Goal: Task Accomplishment & Management: Manage account settings

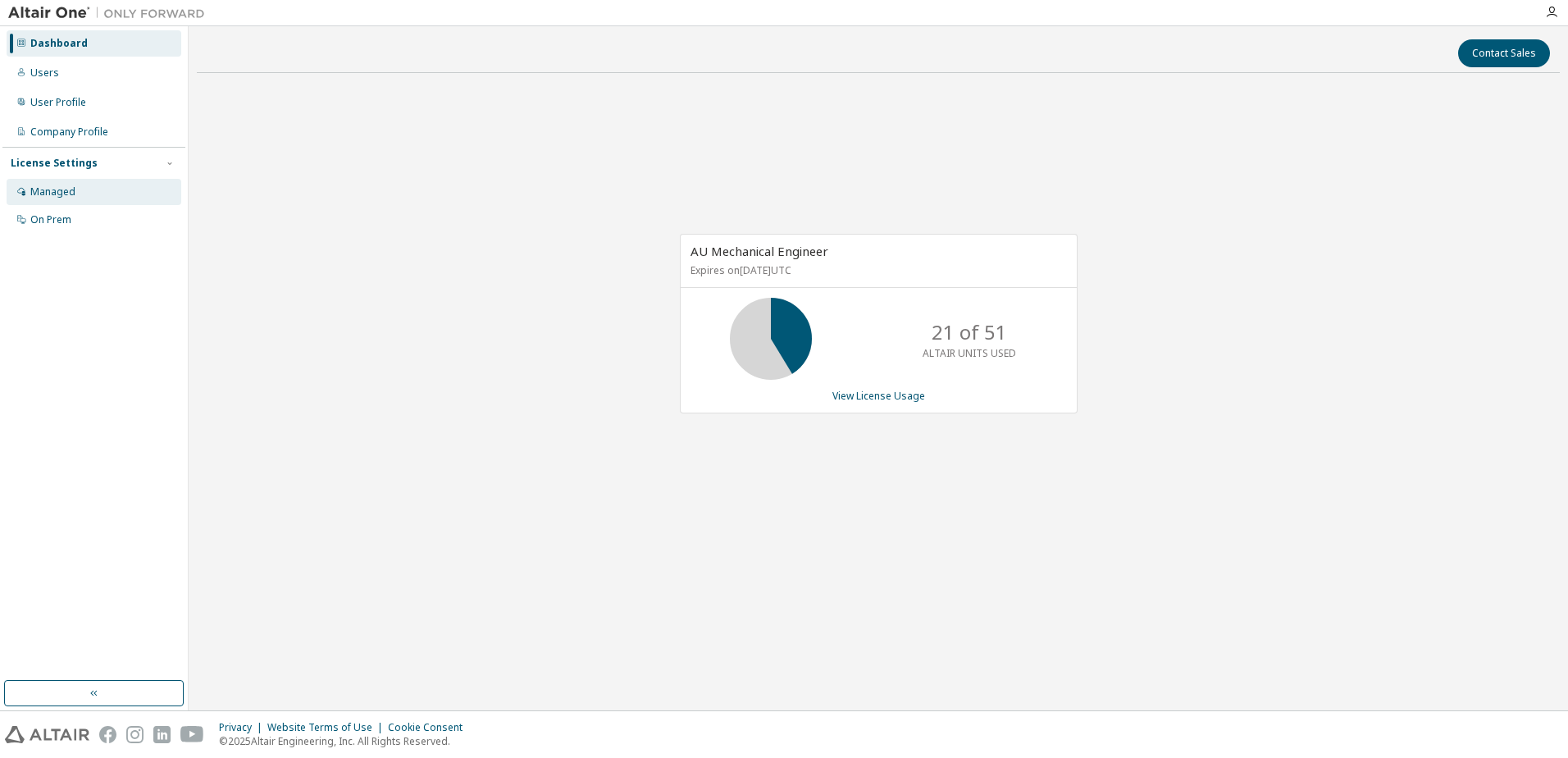
click at [76, 197] on div "Managed" at bounding box center [94, 191] width 174 height 26
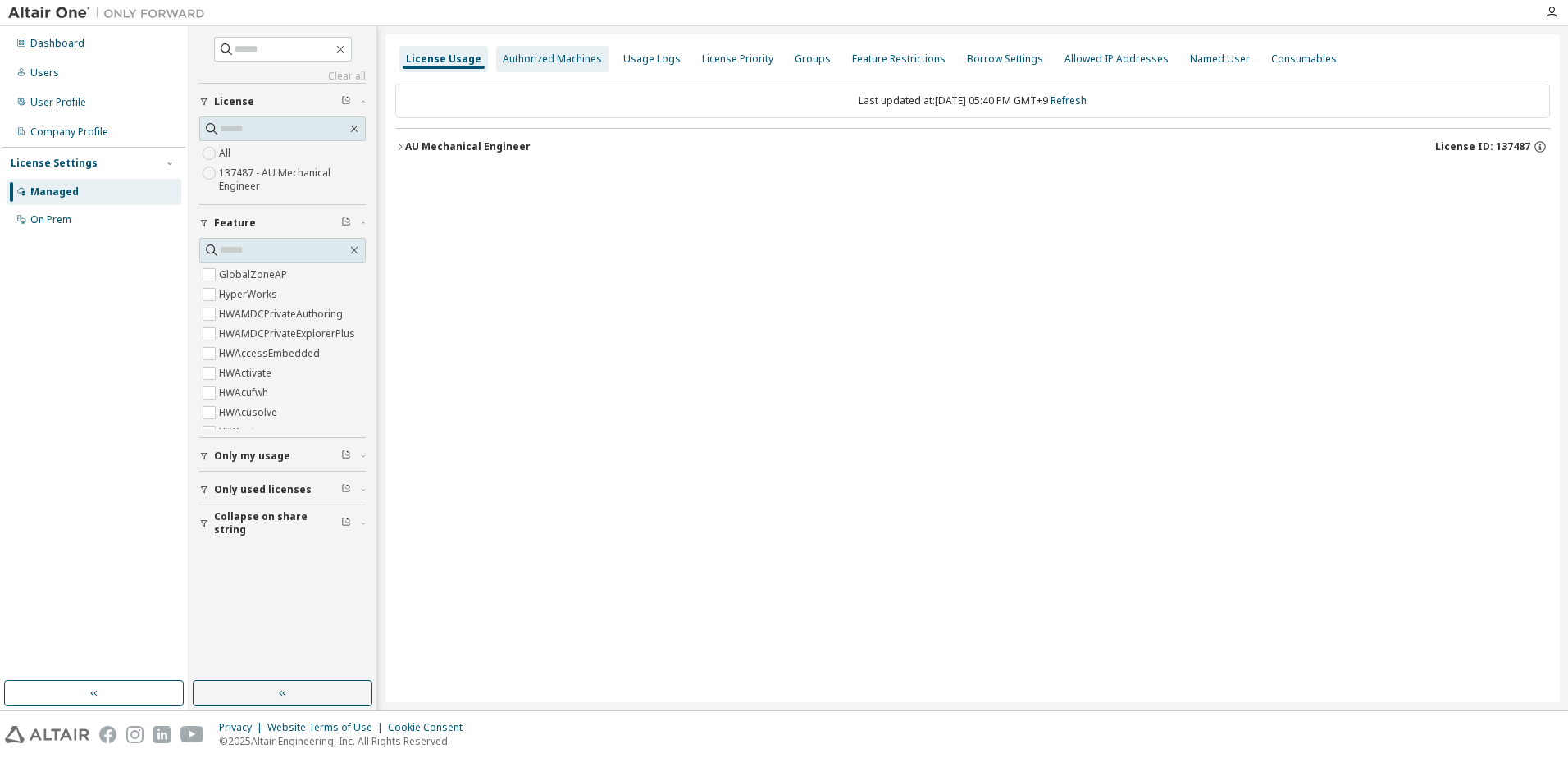
click at [553, 63] on div "Authorized Machines" at bounding box center [552, 59] width 100 height 13
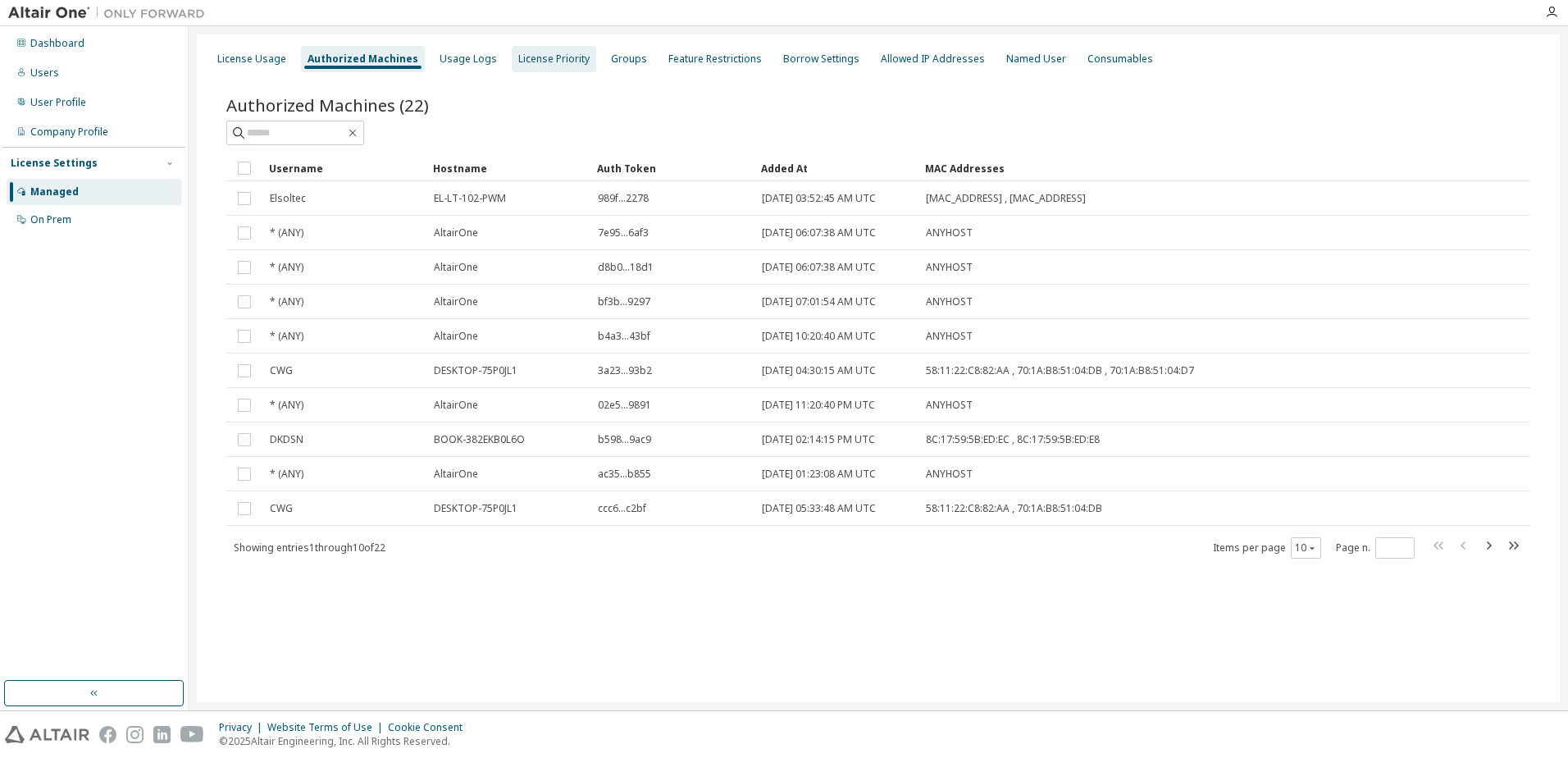
click at [525, 59] on div "License Priority" at bounding box center [554, 59] width 72 height 13
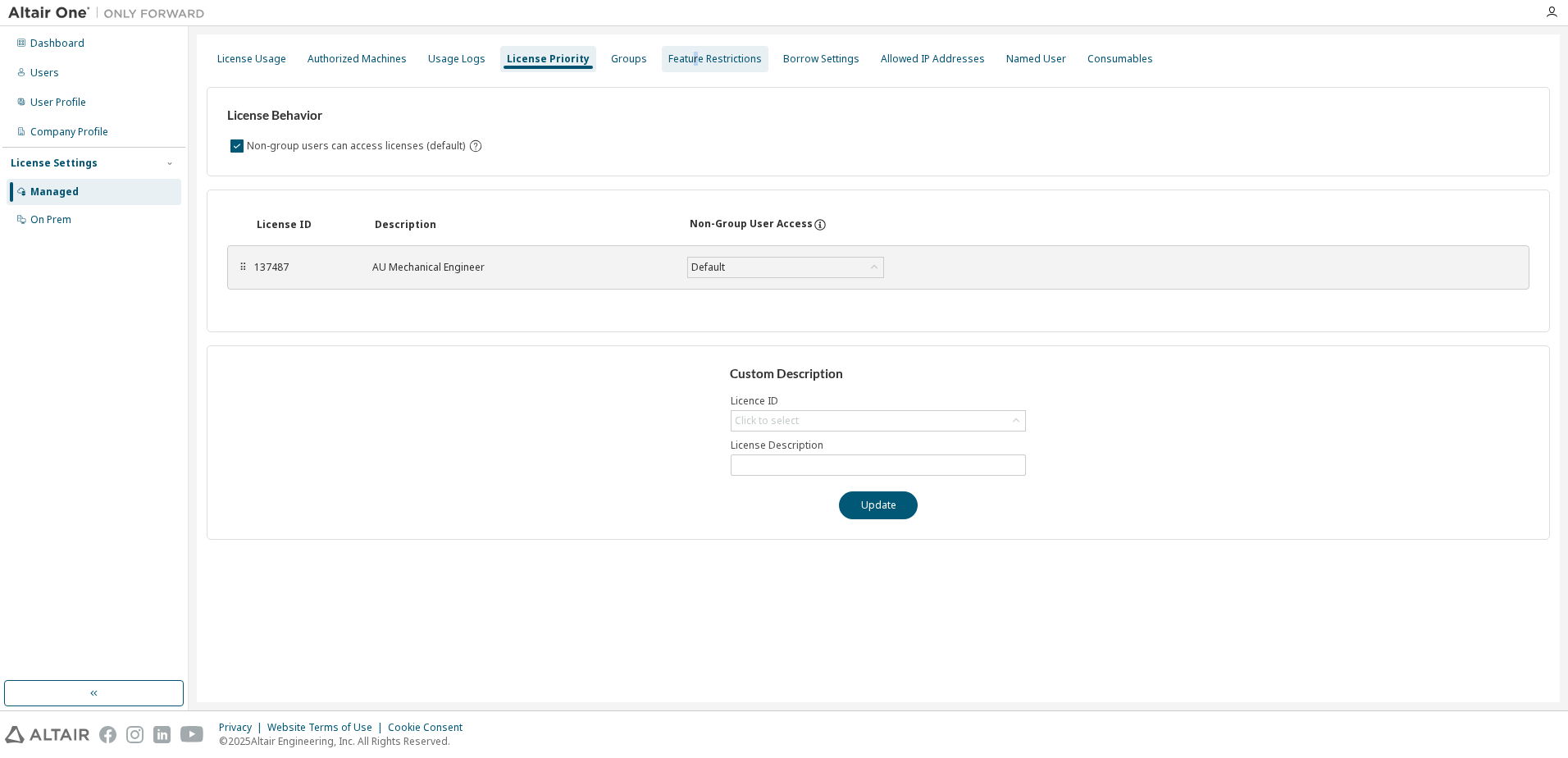
click at [681, 58] on div "Feature Restrictions" at bounding box center [715, 59] width 94 height 13
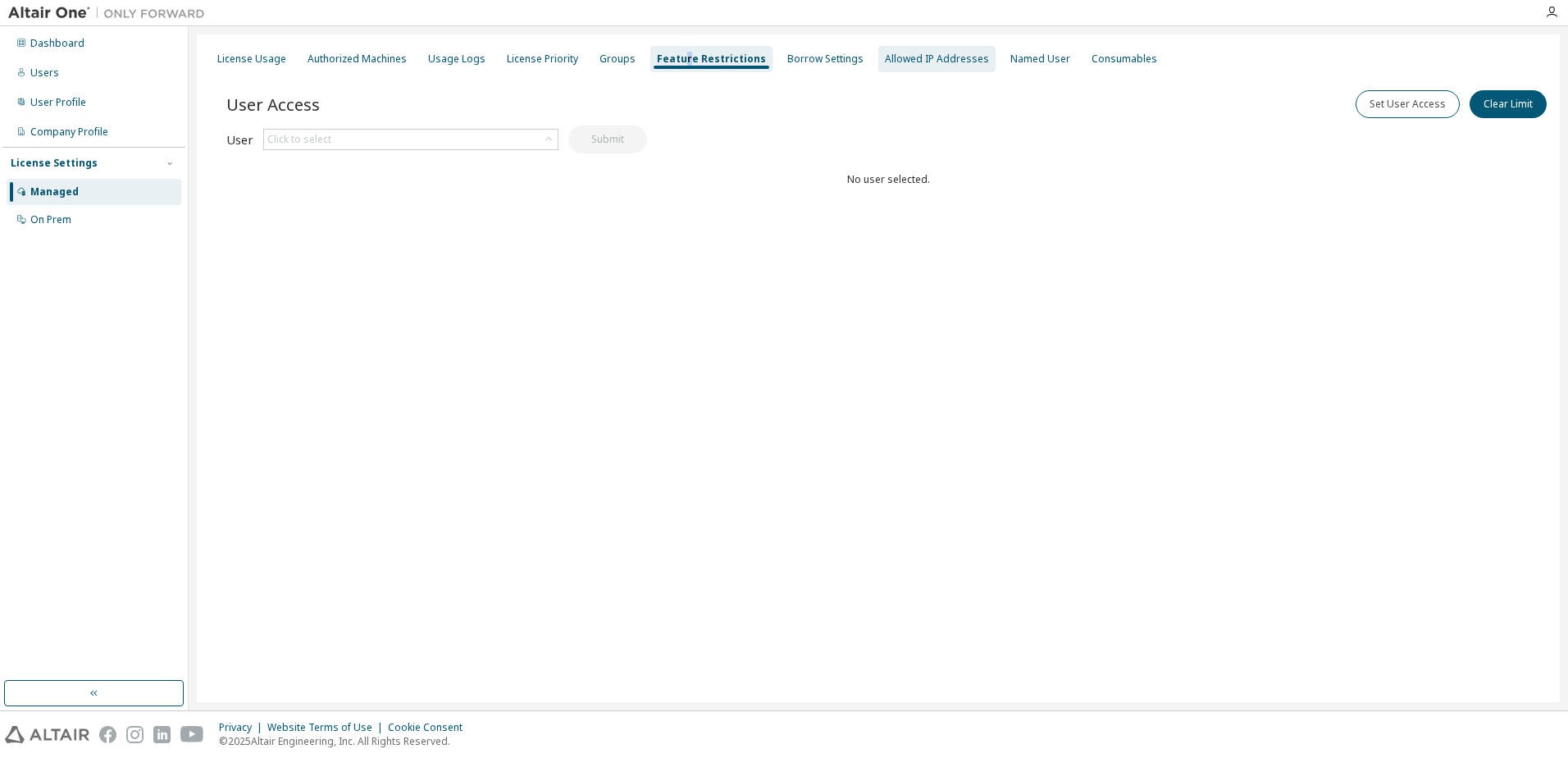
click at [911, 61] on div "Allowed IP Addresses" at bounding box center [937, 59] width 104 height 13
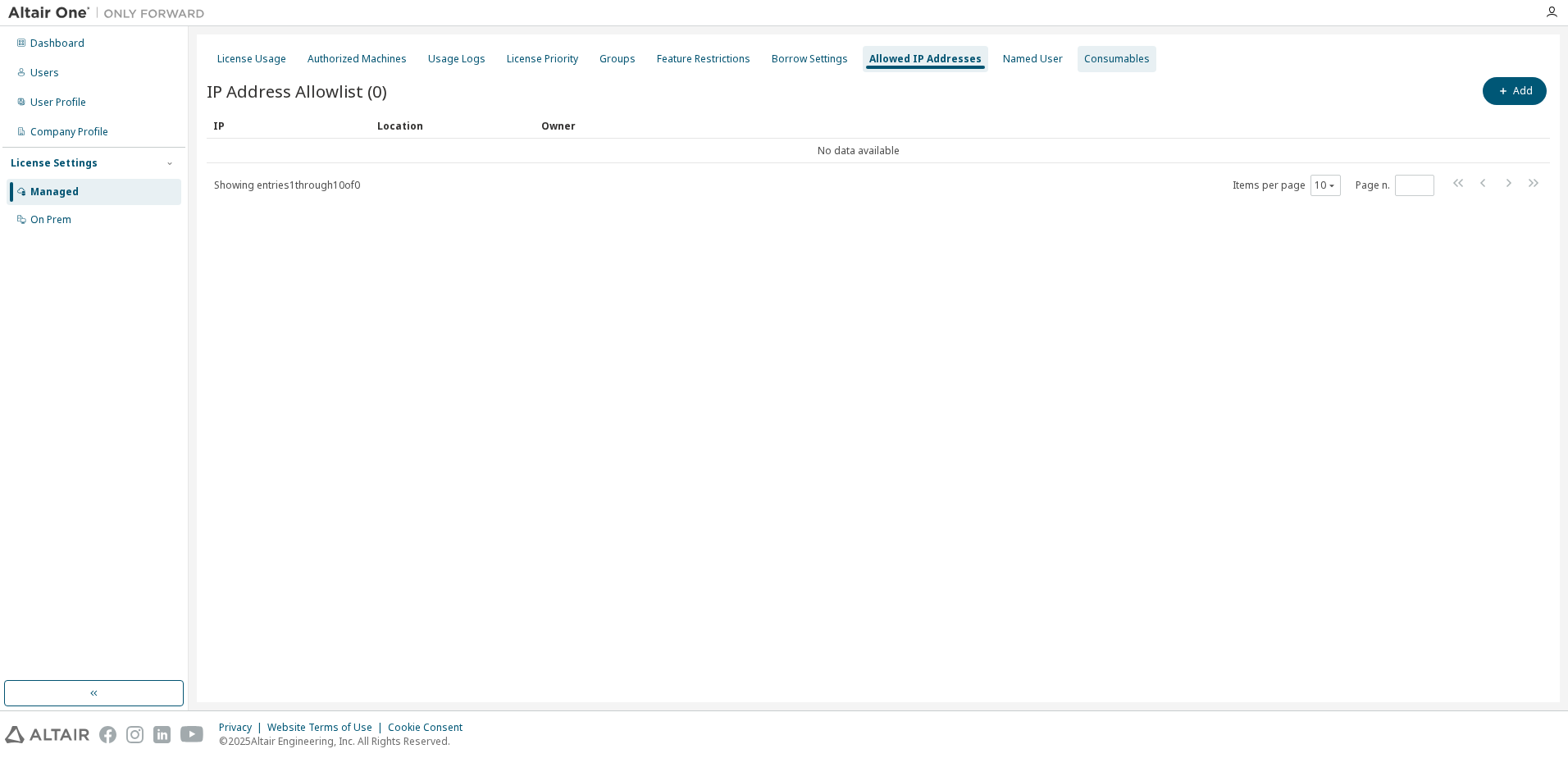
click at [1087, 64] on div "Consumables" at bounding box center [1117, 59] width 66 height 13
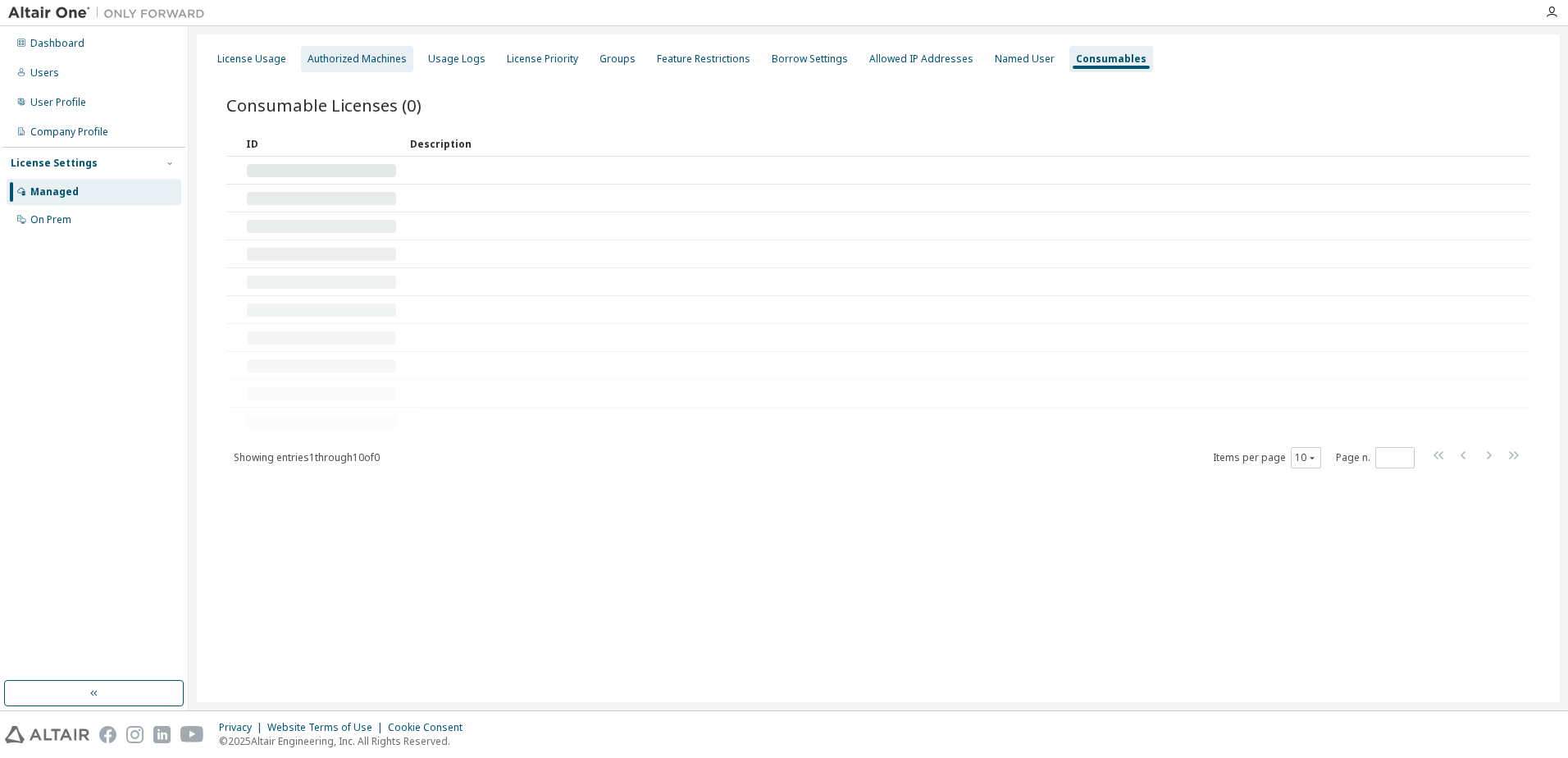
click at [364, 64] on div "Authorized Machines" at bounding box center [358, 59] width 100 height 13
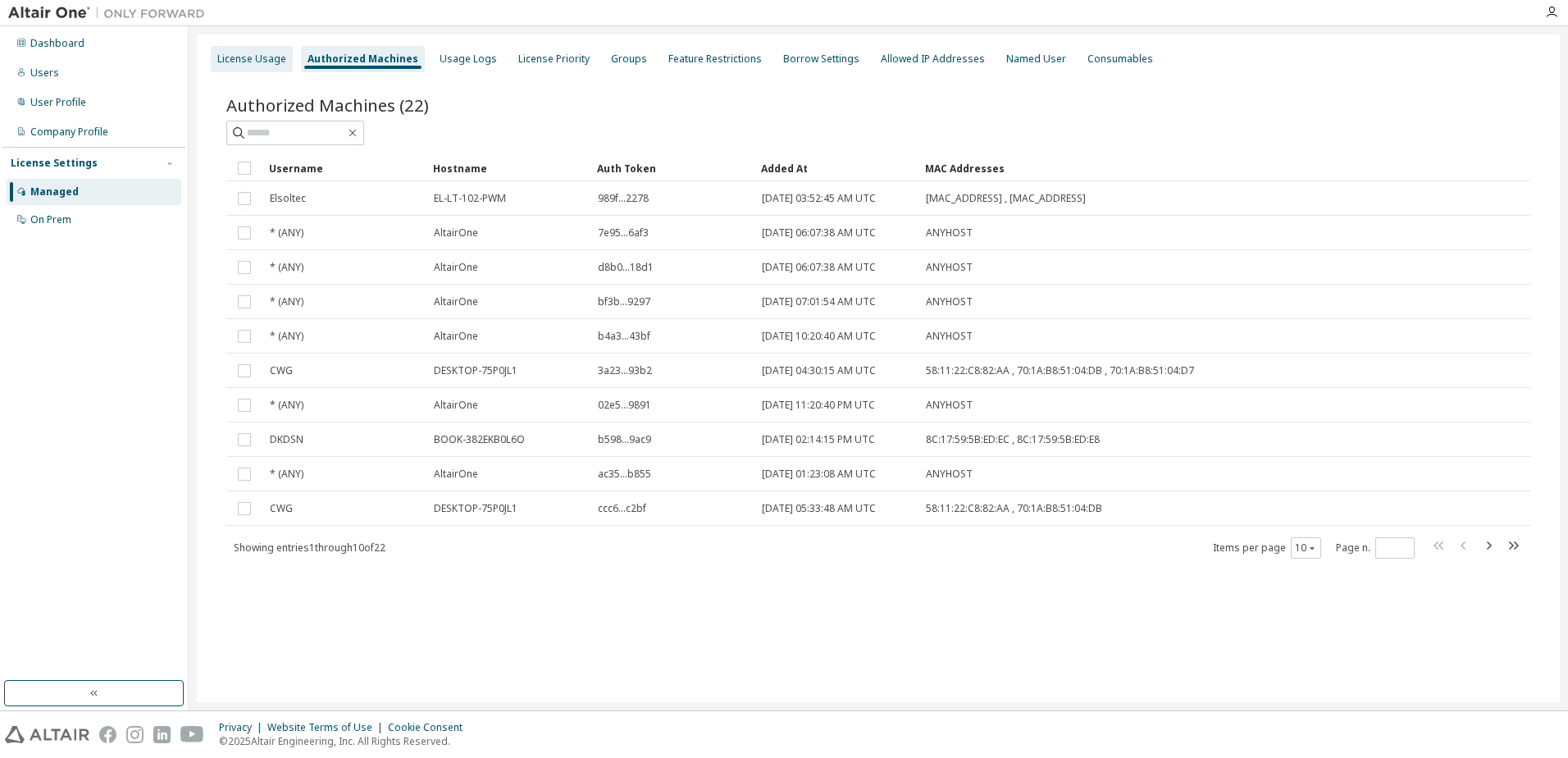
click at [237, 60] on div "License Usage" at bounding box center [251, 59] width 69 height 13
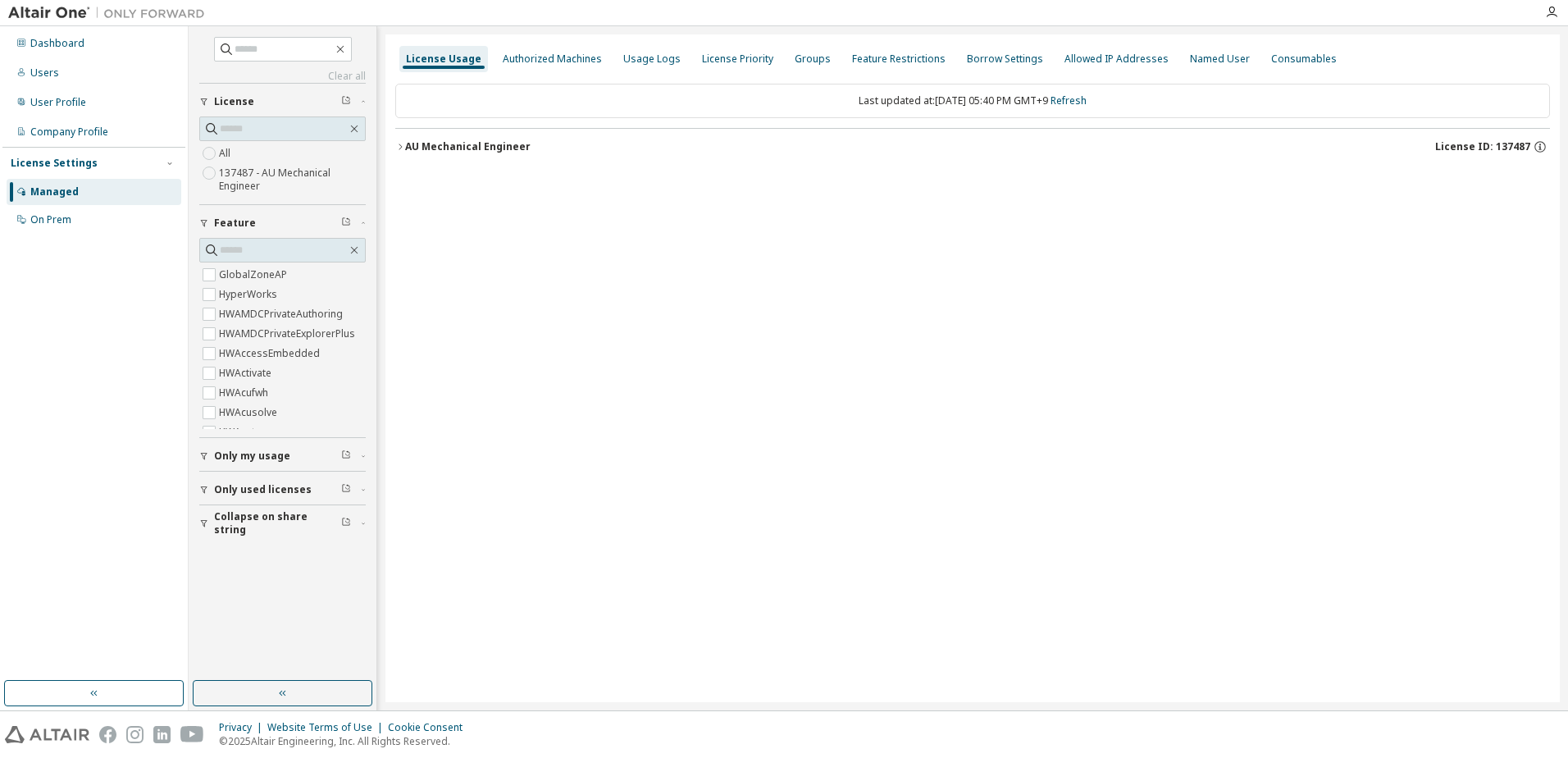
click at [303, 181] on label "137487 - AU Mechanical Engineer" at bounding box center [292, 180] width 147 height 33
click at [428, 147] on div "AU Mechanical Engineer" at bounding box center [468, 147] width 126 height 13
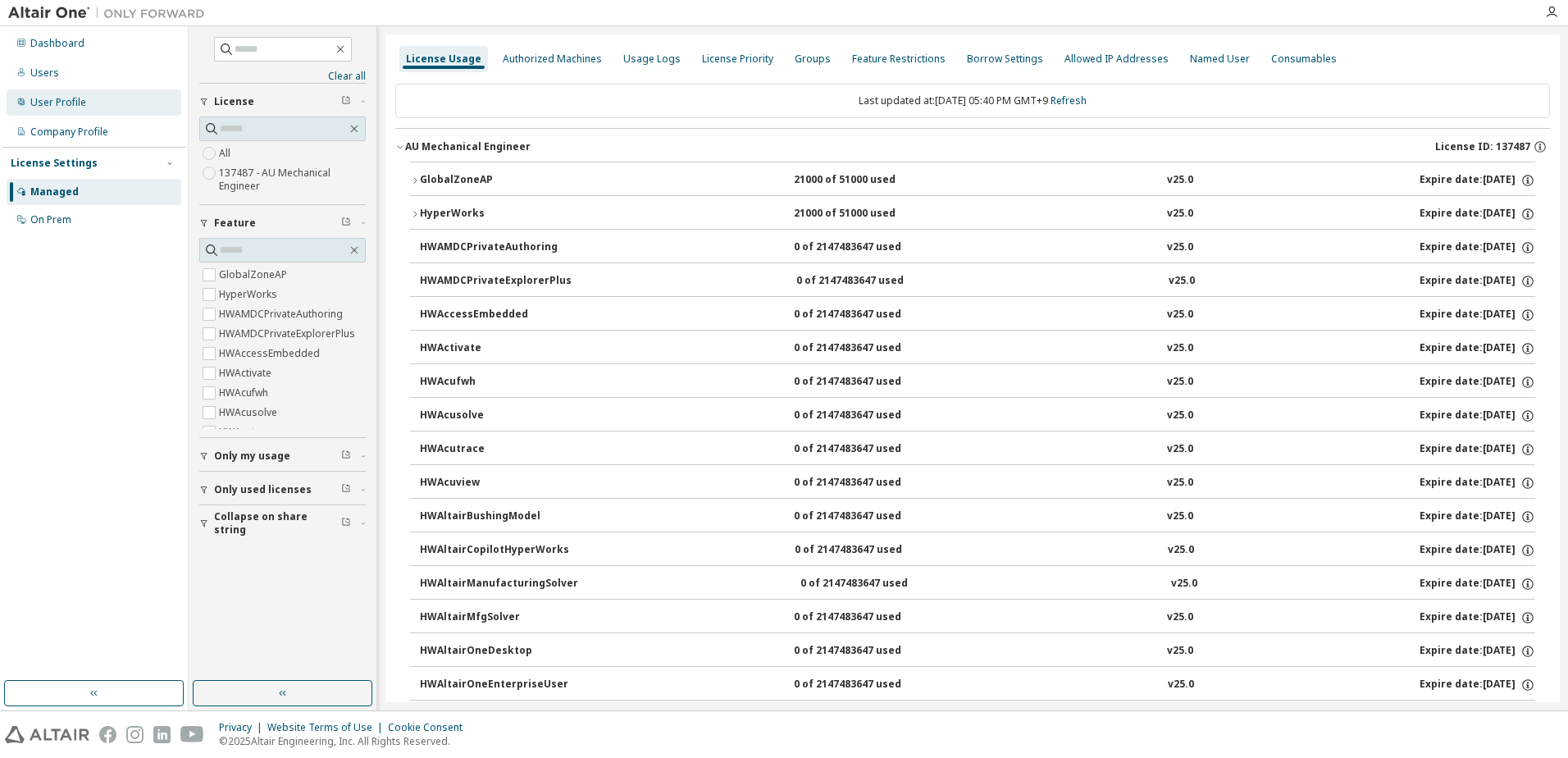
click at [102, 93] on div "User Profile" at bounding box center [94, 103] width 174 height 26
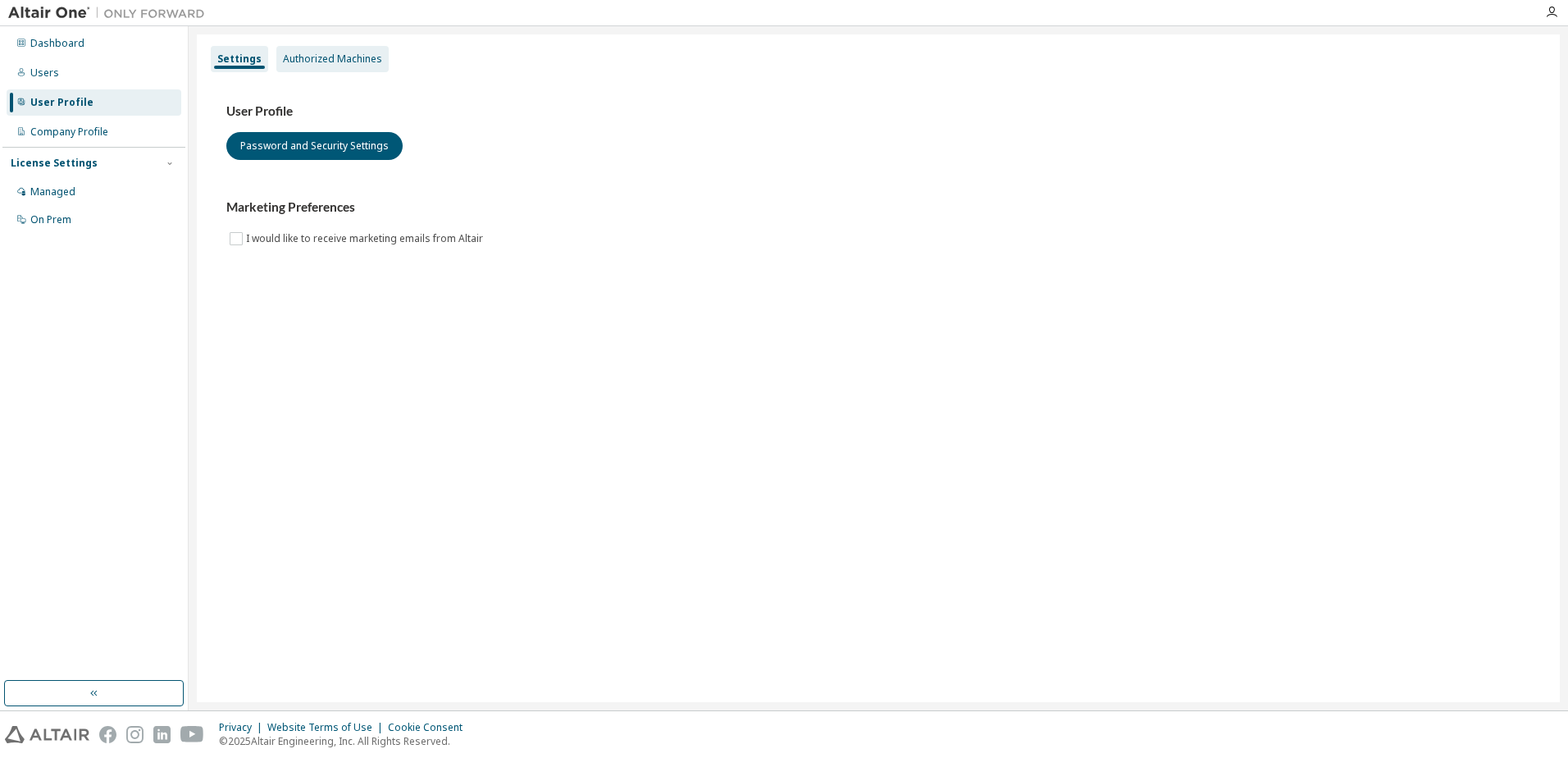
click at [337, 62] on div "Authorized Machines" at bounding box center [333, 59] width 100 height 13
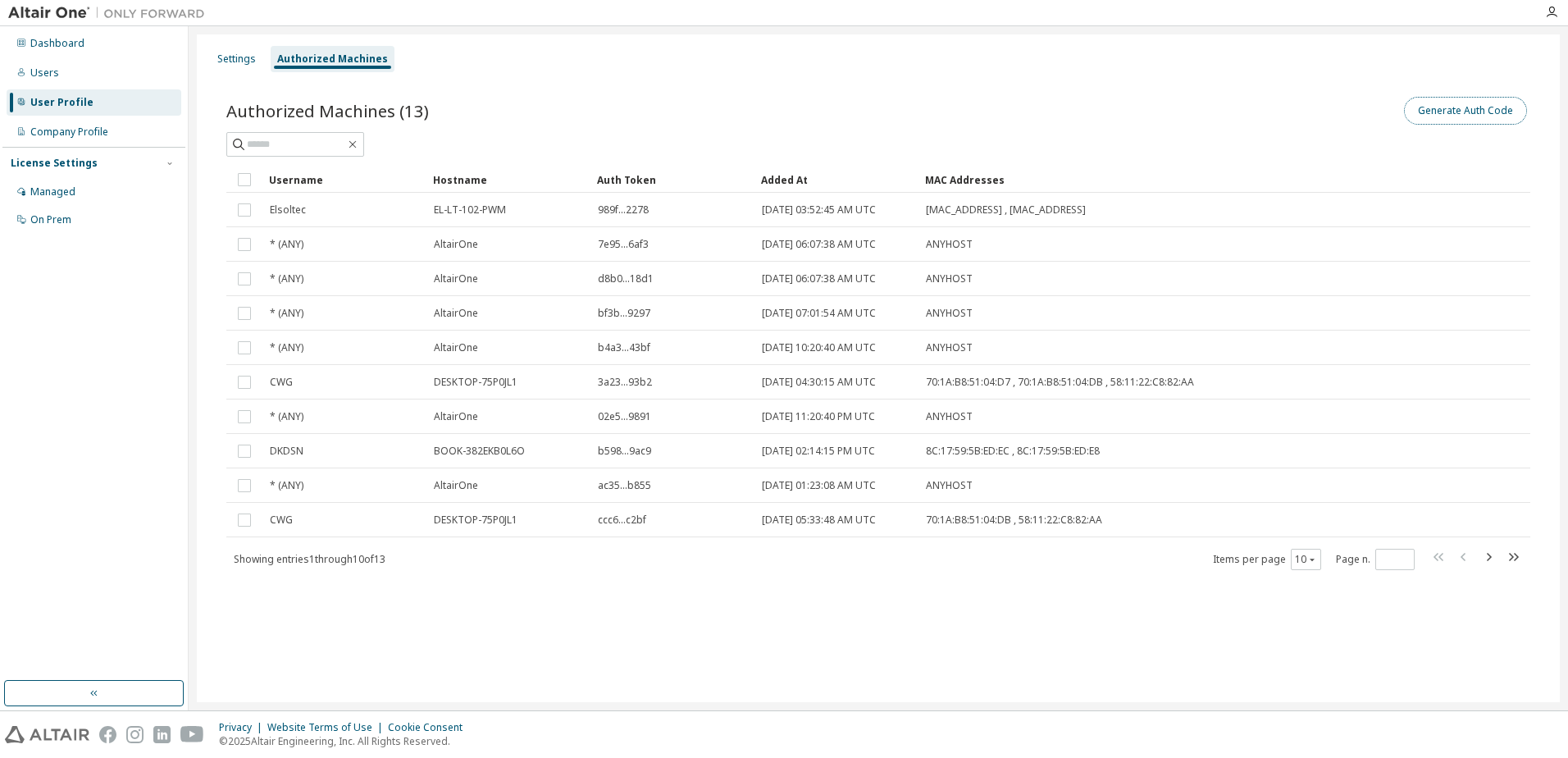
click at [1438, 109] on button "Generate Auth Code" at bounding box center [1464, 111] width 123 height 28
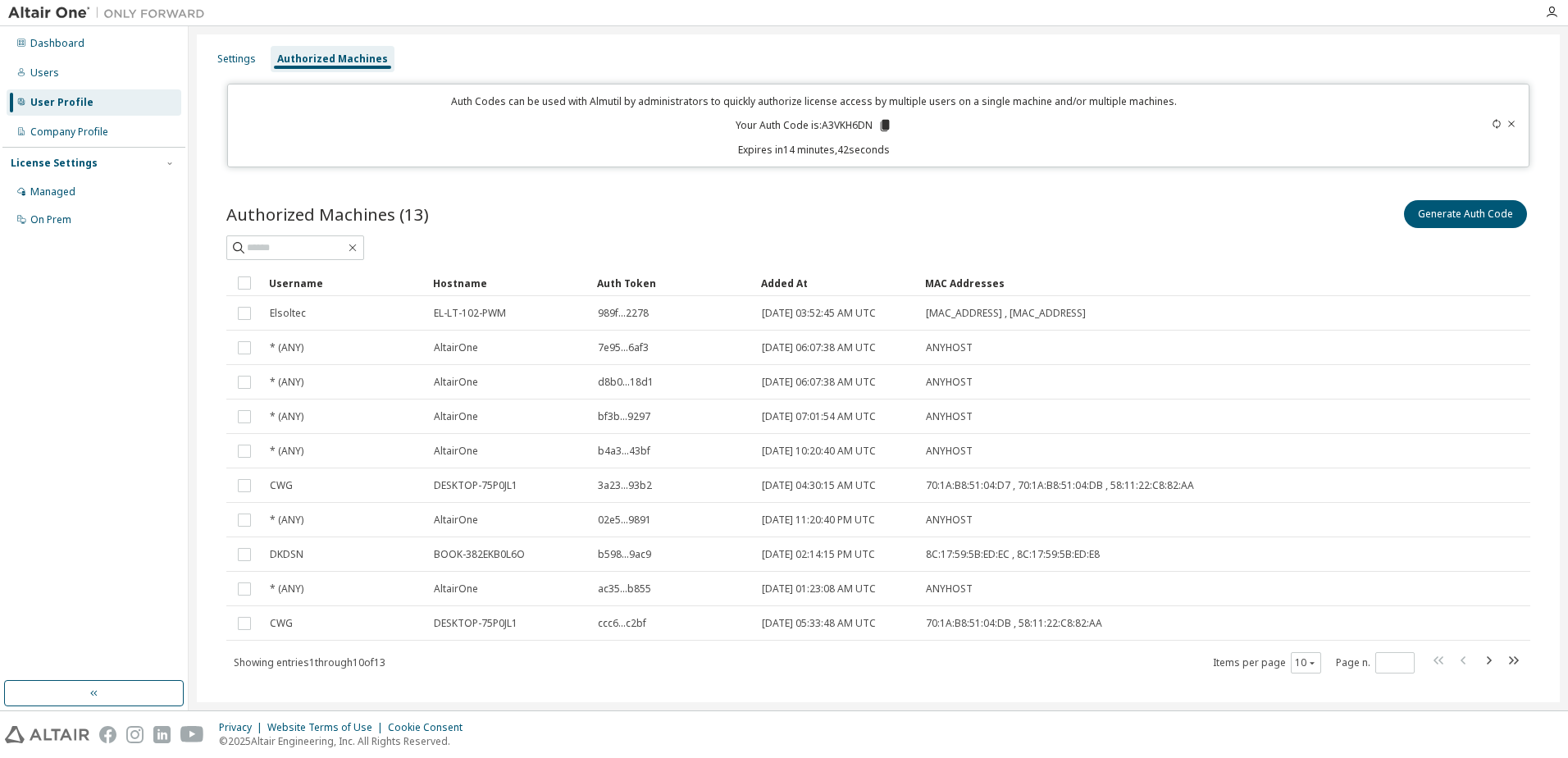
click at [1262, 210] on div "Generate Auth Code" at bounding box center [1204, 213] width 652 height 35
click at [887, 130] on icon at bounding box center [884, 125] width 15 height 15
